Goal: Transaction & Acquisition: Download file/media

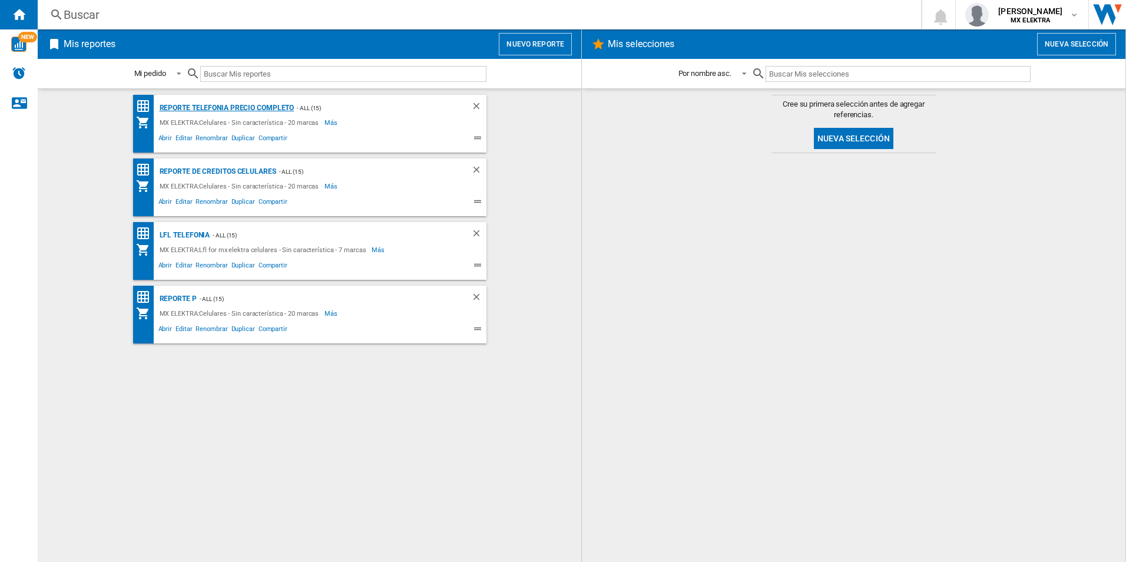
click at [237, 103] on div "Reporte Telefonia Precio Completo" at bounding box center [226, 108] width 138 height 15
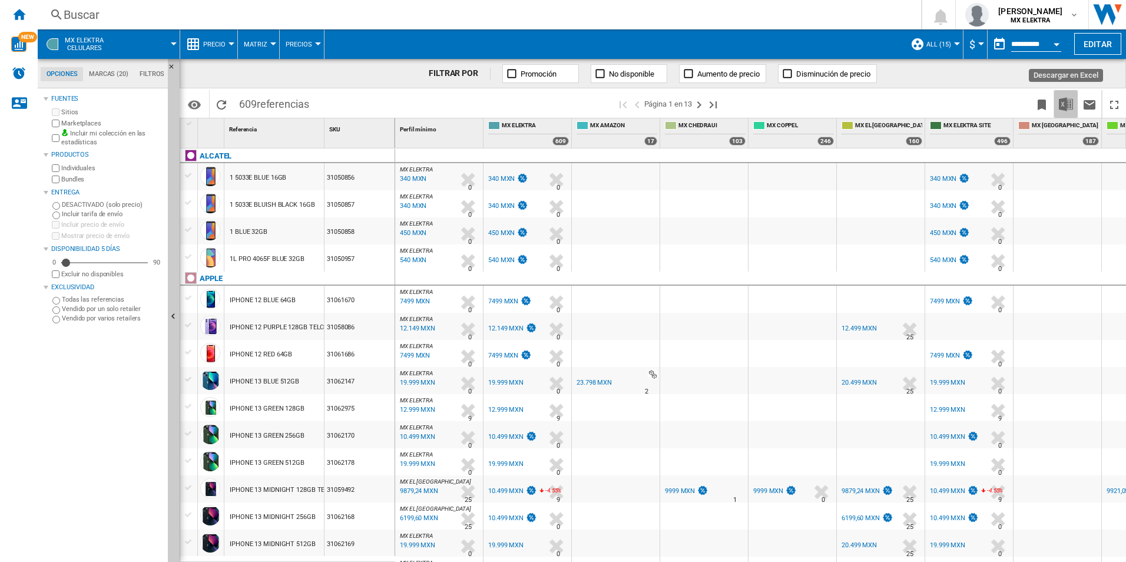
click at [1070, 107] on img "Descargar en Excel" at bounding box center [1066, 104] width 14 height 14
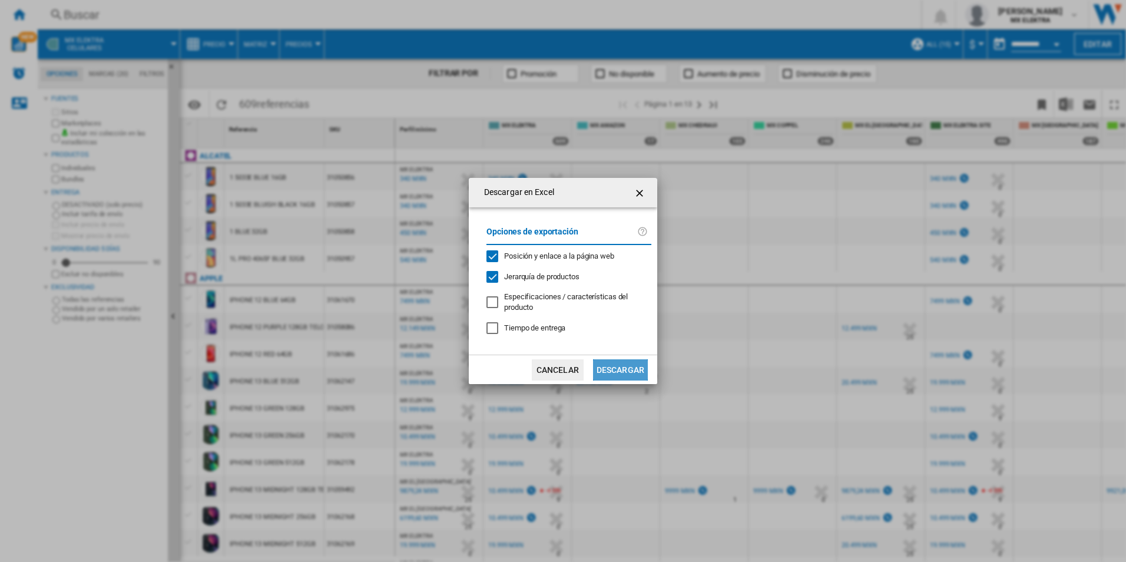
click at [638, 364] on button "Descargar" at bounding box center [620, 369] width 55 height 21
